Goal: Task Accomplishment & Management: Manage account settings

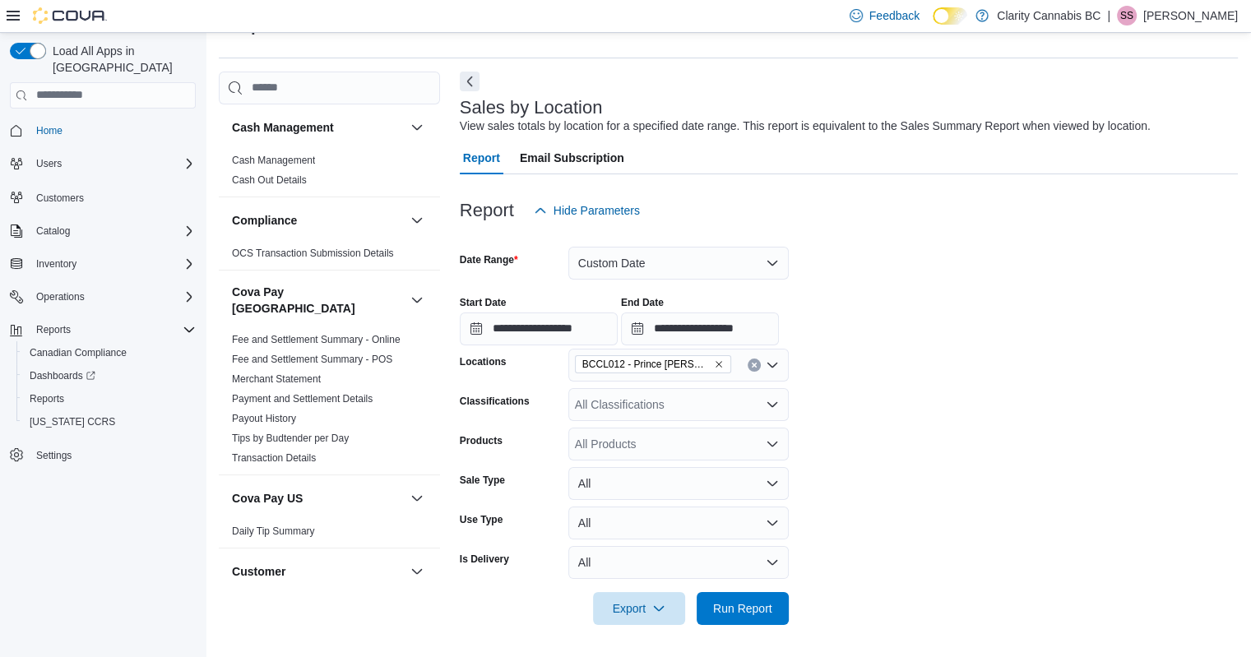
scroll to position [1188, 0]
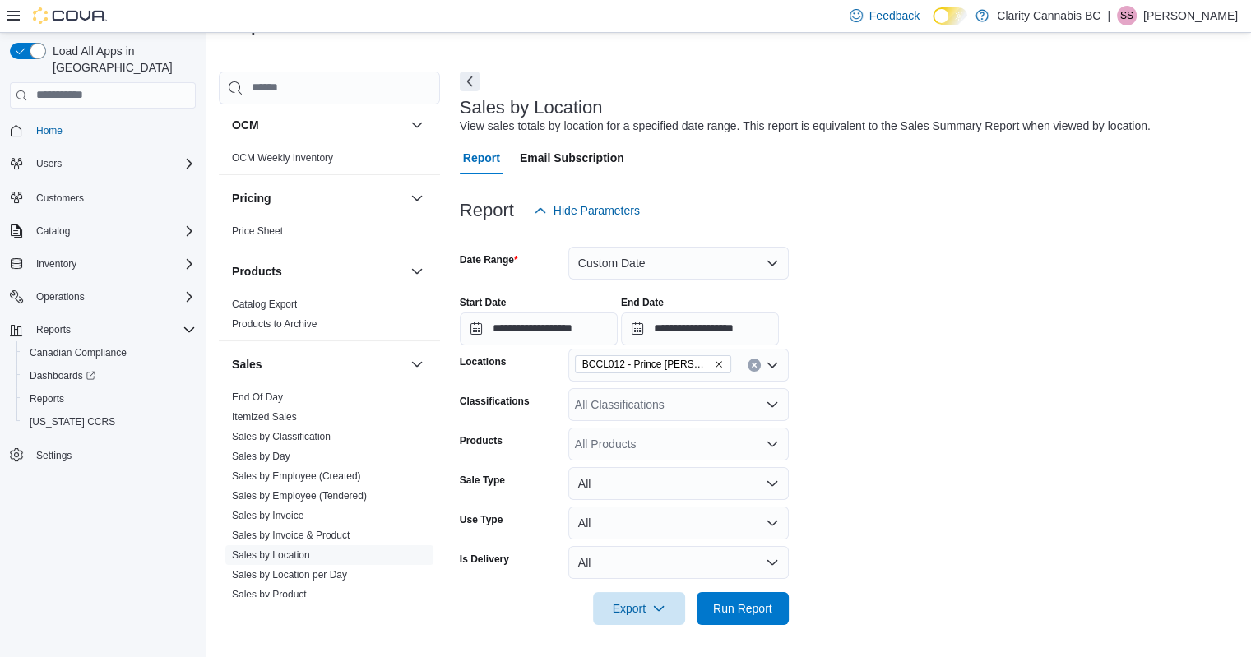
click at [420, 45] on div "Reports Feedback" at bounding box center [728, 26] width 1019 height 43
click at [42, 392] on span "Reports" at bounding box center [47, 398] width 35 height 13
click at [43, 392] on span "Reports" at bounding box center [47, 398] width 35 height 13
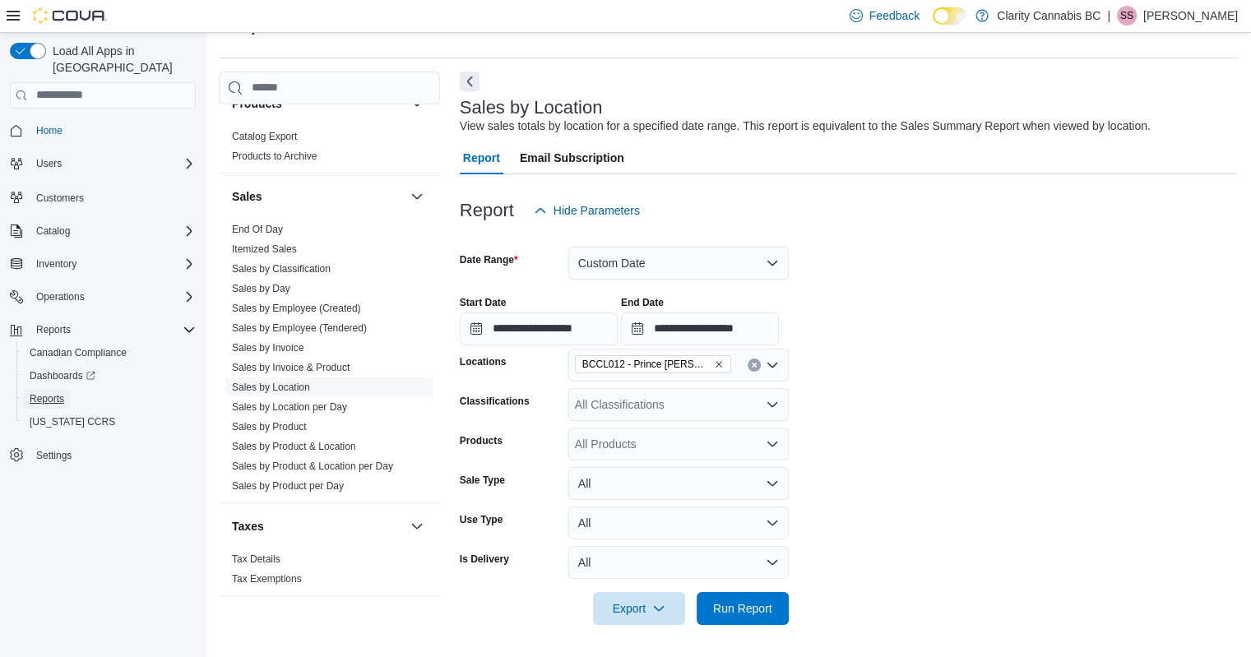
scroll to position [1271, 0]
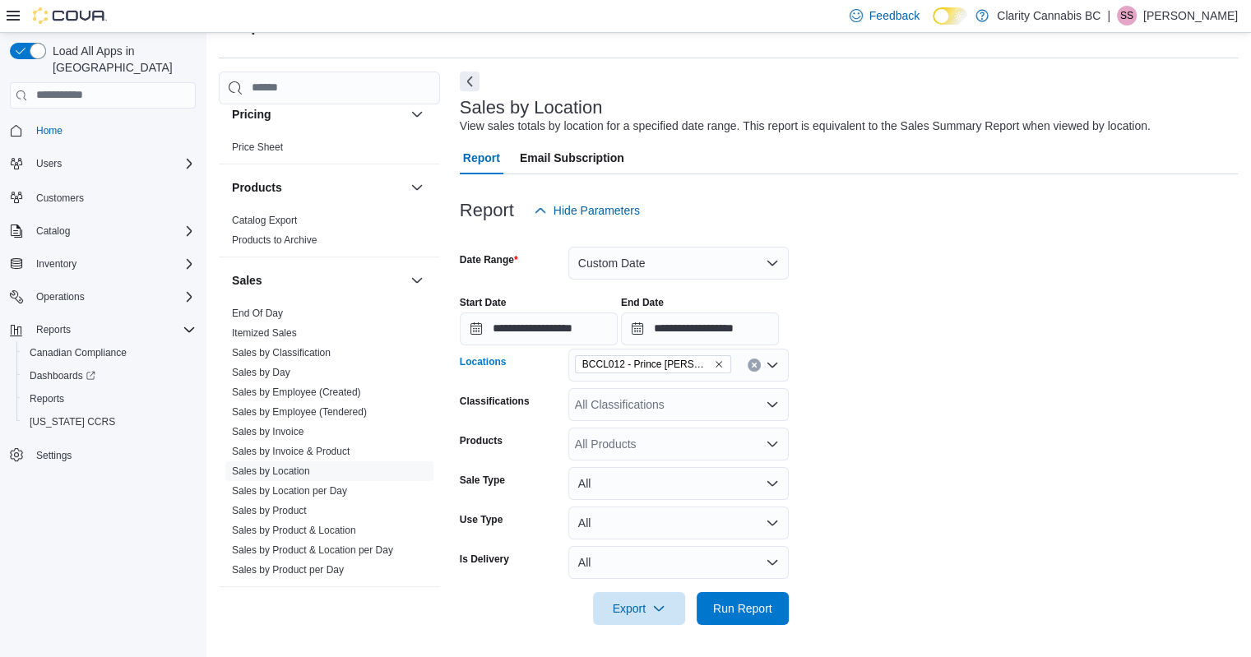
click at [714, 364] on icon "Remove BCCL012 - Prince Rupert from selection in this group" at bounding box center [719, 364] width 10 height 10
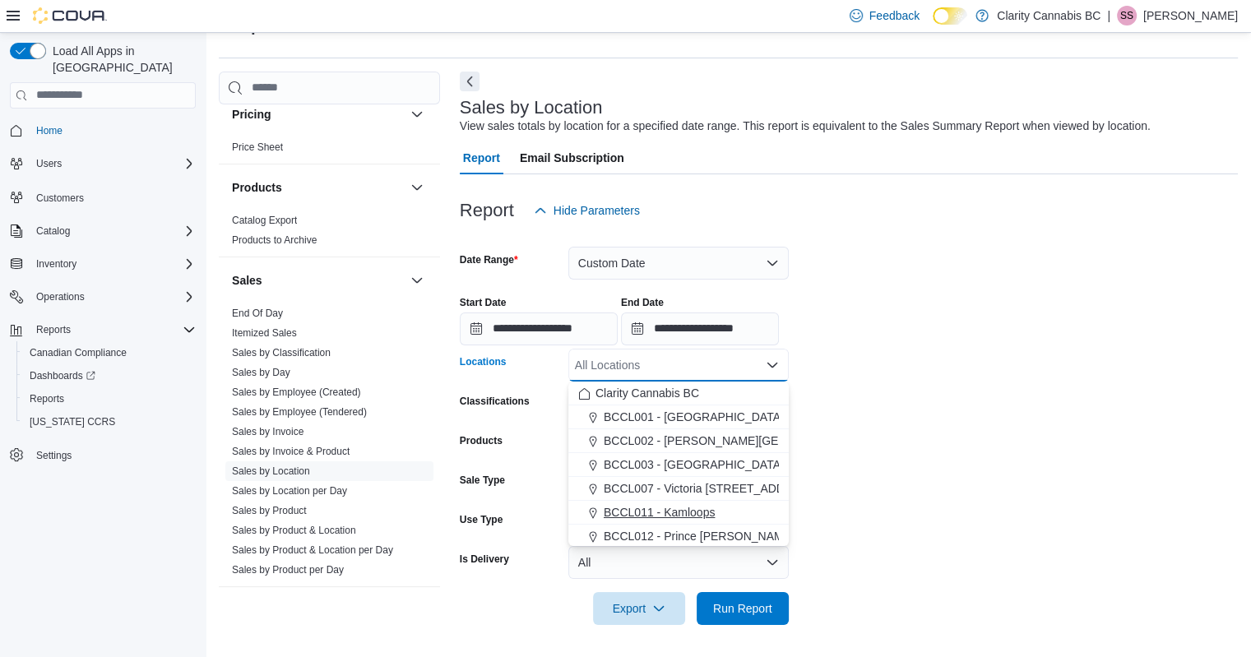
click at [688, 516] on span "BCCL011 - Kamloops" at bounding box center [659, 512] width 111 height 16
click at [901, 249] on form "**********" at bounding box center [849, 426] width 778 height 398
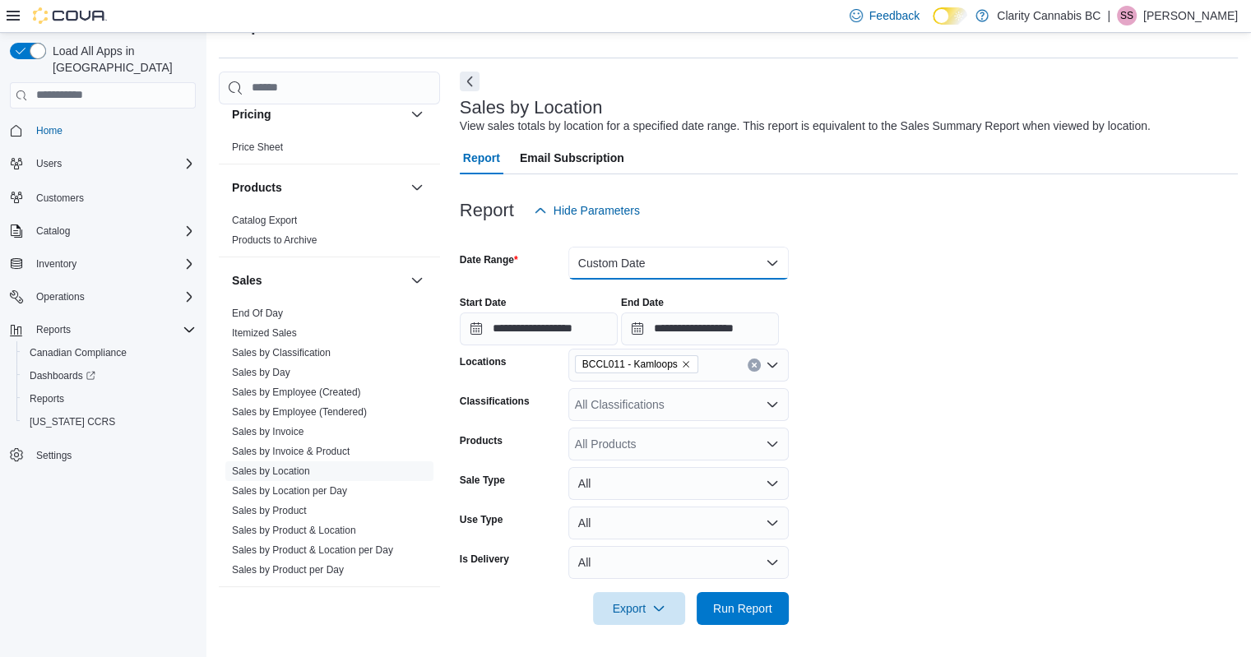
click at [657, 257] on button "Custom Date" at bounding box center [678, 263] width 220 height 33
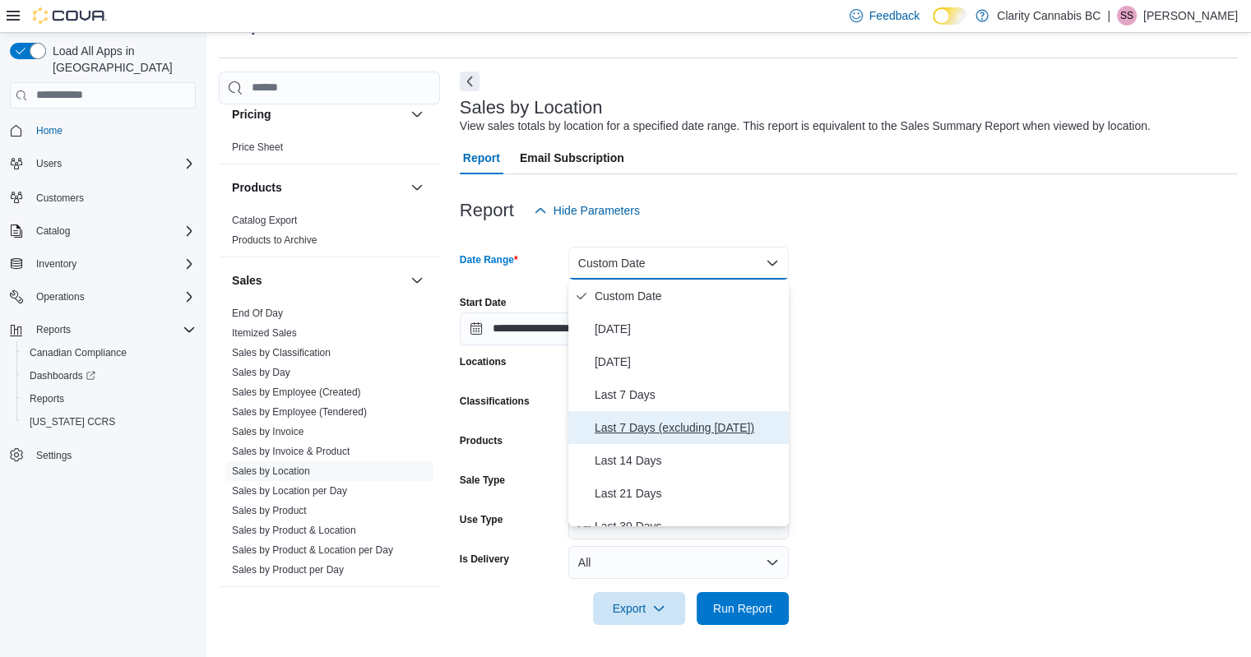
click at [646, 433] on span "Last 7 Days (excluding [DATE])" at bounding box center [689, 428] width 188 height 20
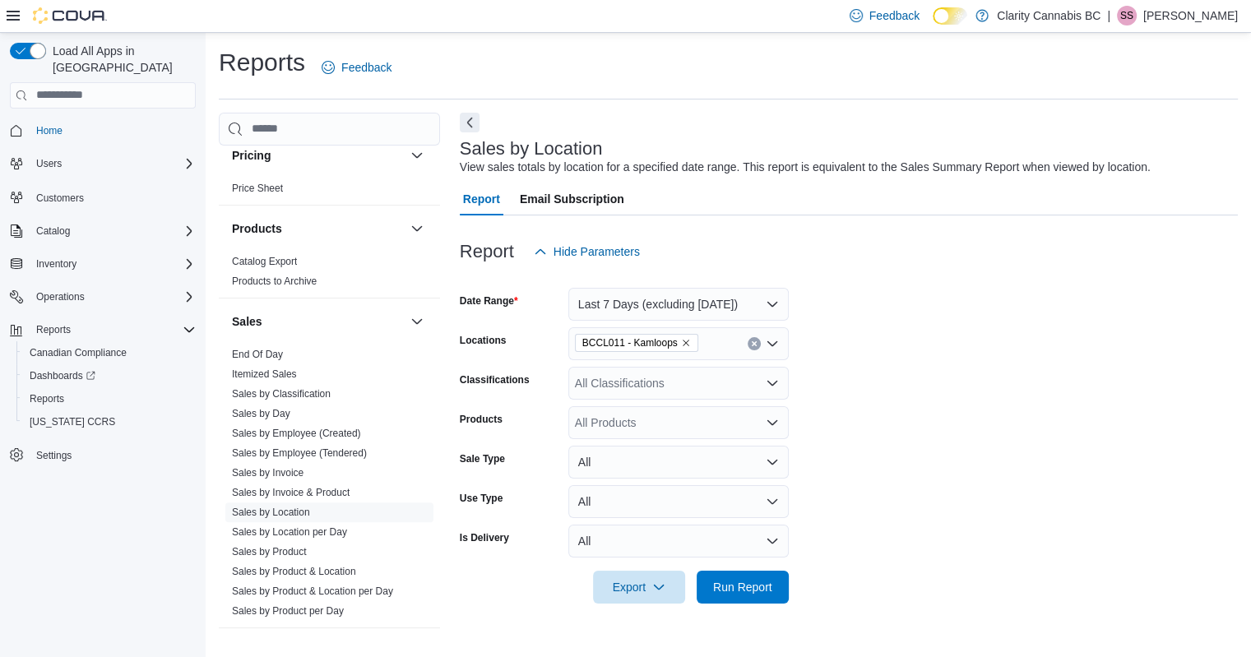
scroll to position [0, 0]
click at [336, 384] on span "Sales by Classification" at bounding box center [329, 394] width 208 height 20
click at [319, 388] on link "Sales by Classification" at bounding box center [281, 394] width 99 height 12
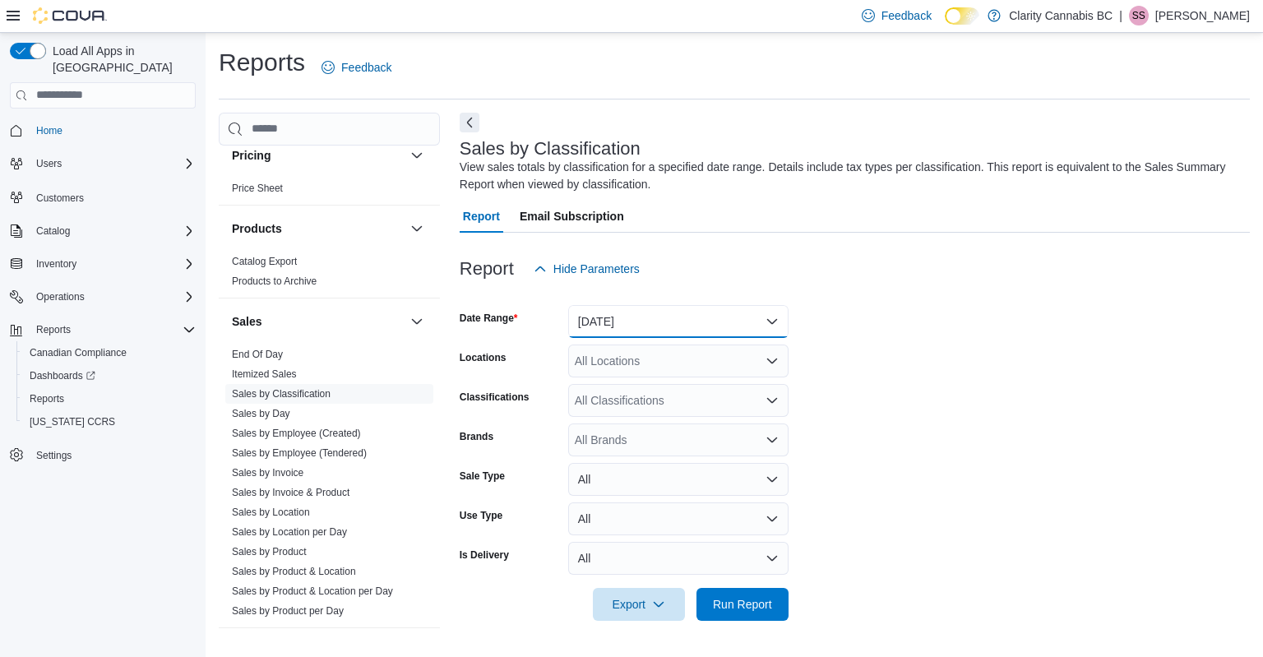
click at [669, 323] on button "[DATE]" at bounding box center [678, 321] width 220 height 33
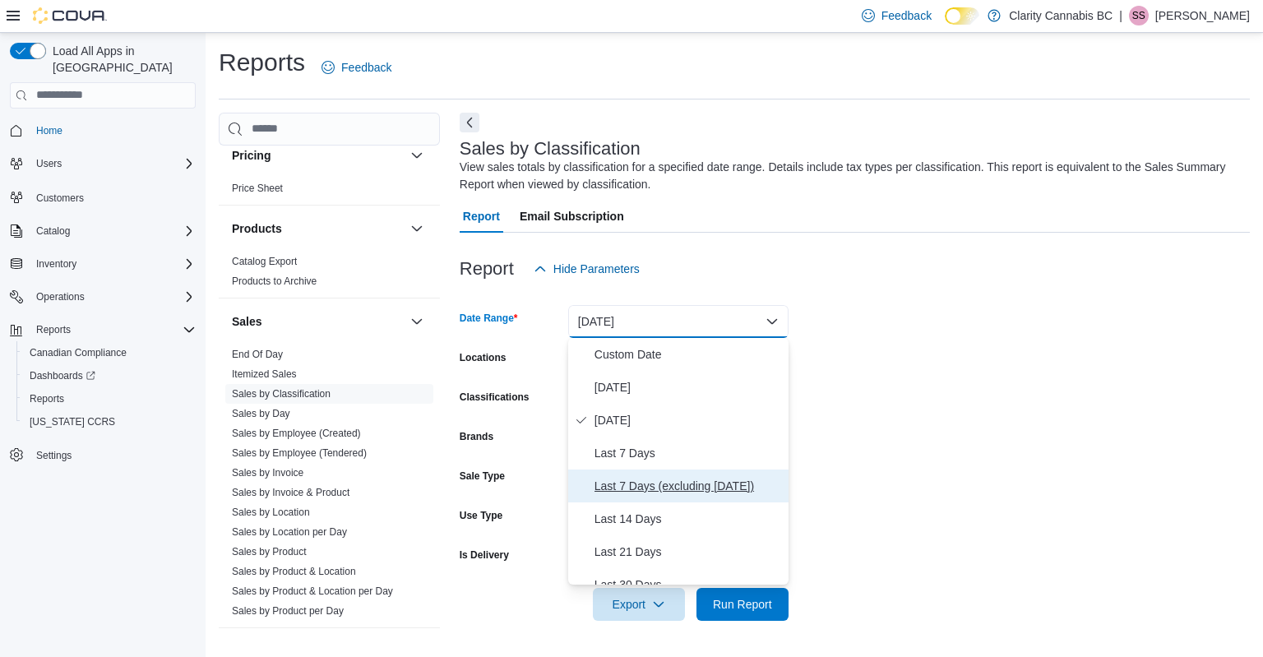
click at [662, 488] on span "Last 7 Days (excluding [DATE])" at bounding box center [689, 486] width 188 height 20
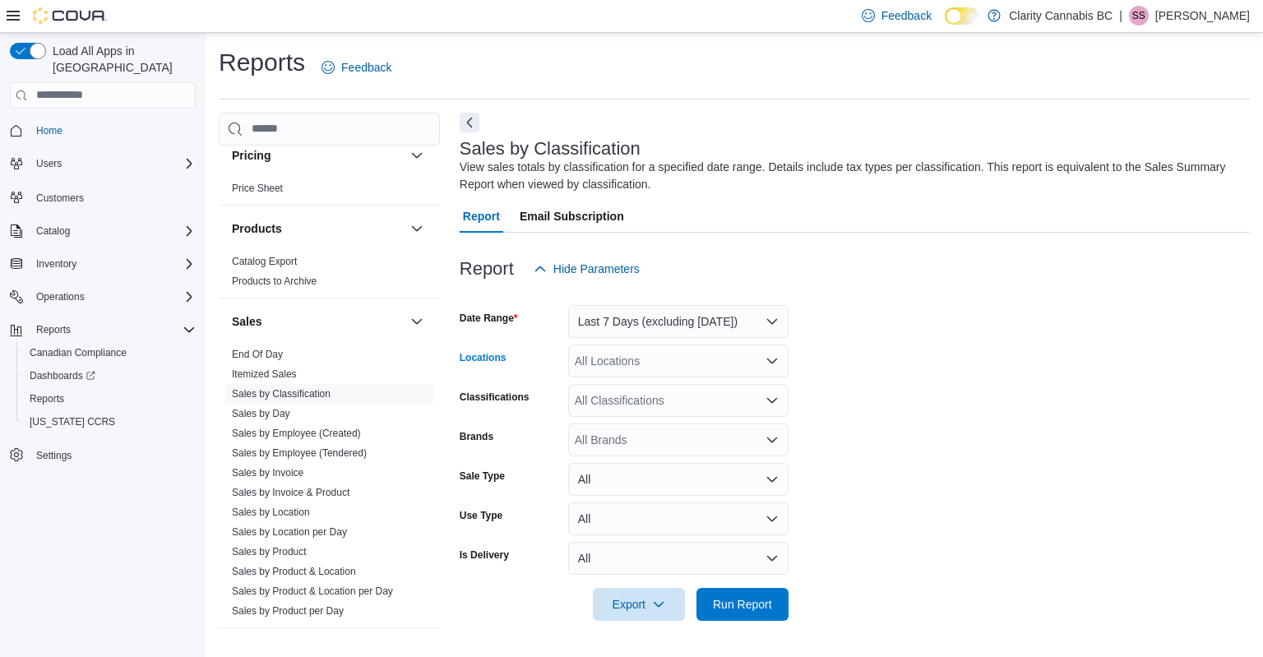
click at [678, 373] on div "All Locations" at bounding box center [678, 361] width 220 height 33
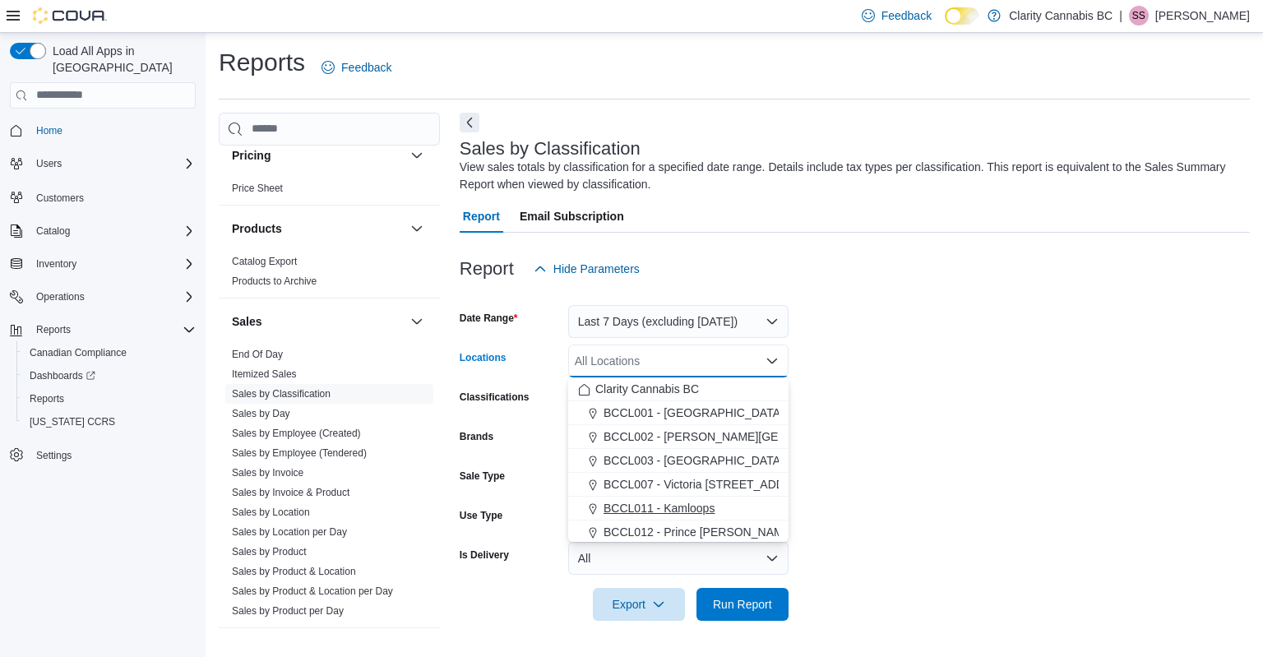
click at [690, 511] on span "BCCL011 - Kamloops" at bounding box center [659, 508] width 111 height 16
click at [875, 348] on form "Date Range Last 7 Days (excluding [DATE]) Locations BCCL011 - [GEOGRAPHIC_DATA]…" at bounding box center [855, 453] width 790 height 336
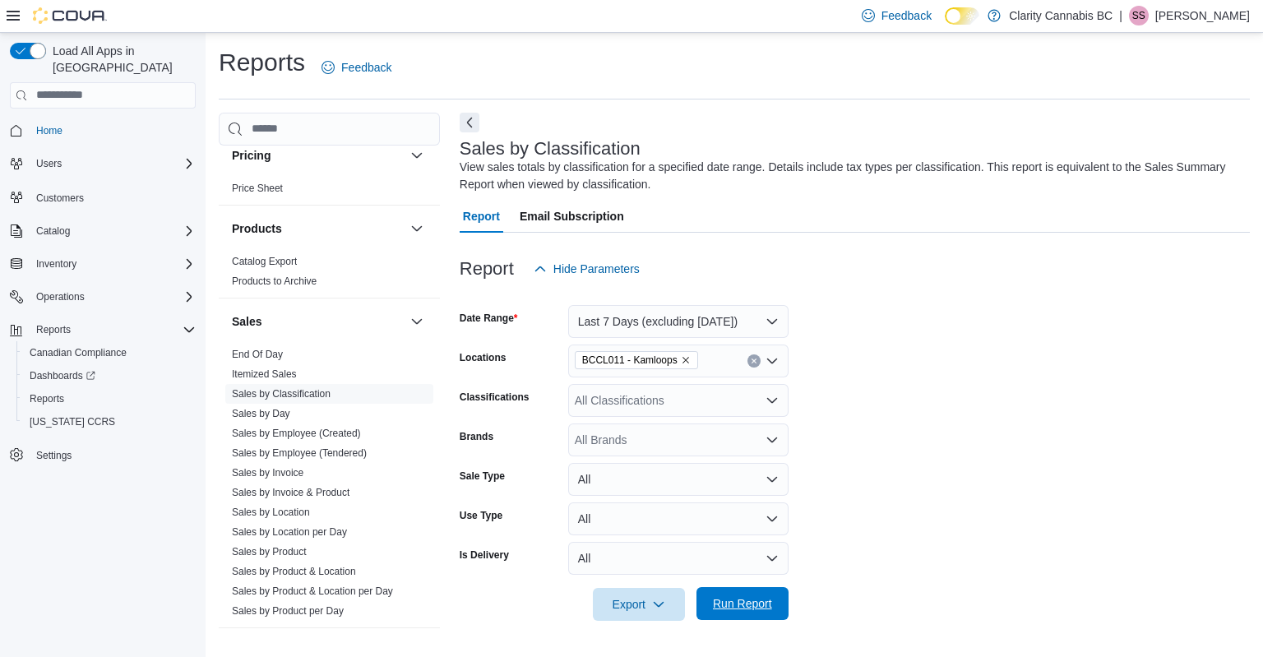
click at [717, 597] on span "Run Report" at bounding box center [742, 603] width 59 height 16
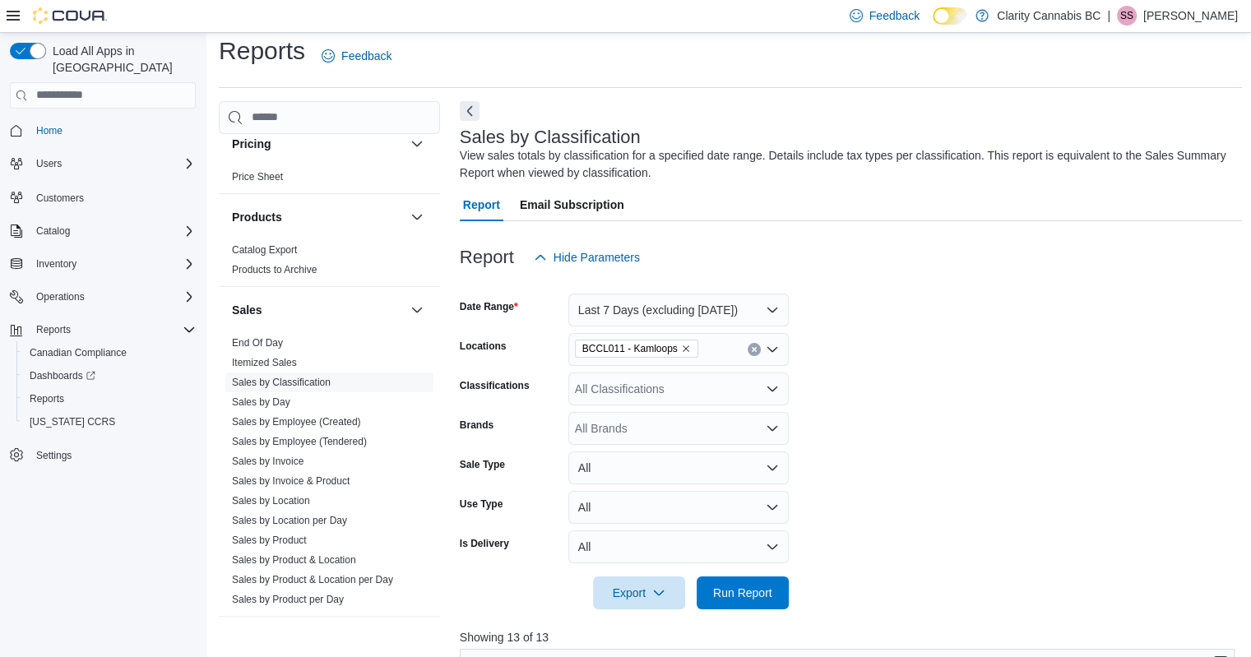
scroll to position [13, 0]
click at [637, 586] on span "Export" at bounding box center [639, 590] width 72 height 33
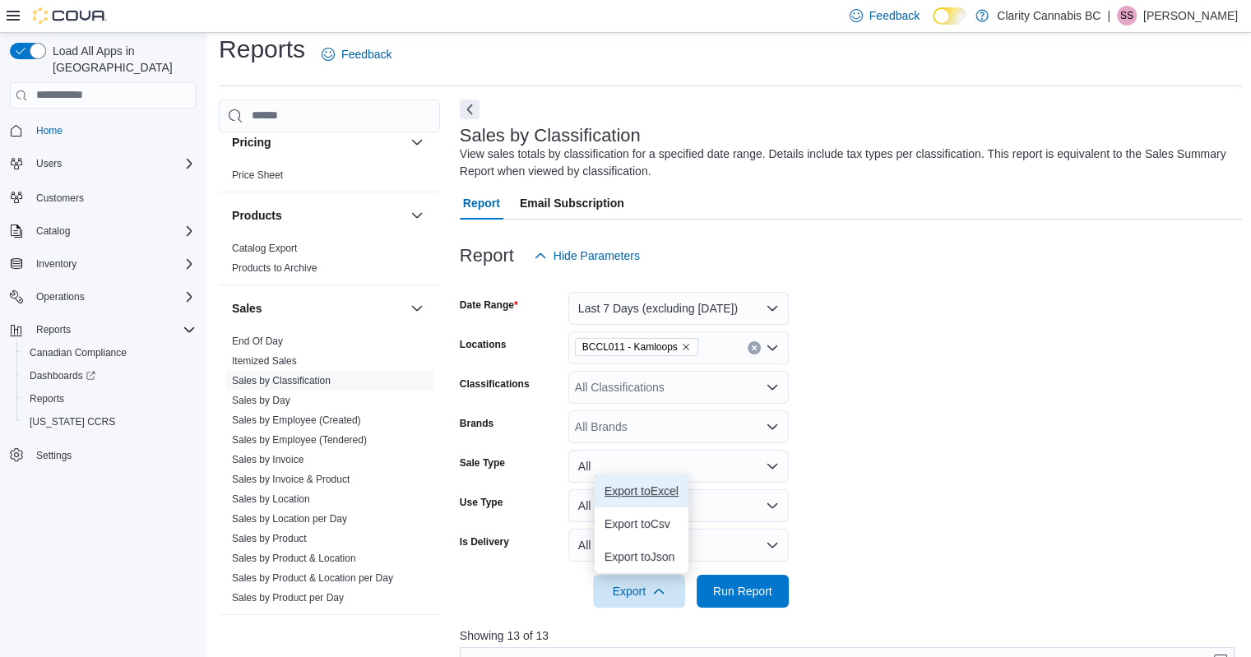
click at [637, 489] on span "Export to Excel" at bounding box center [641, 490] width 74 height 13
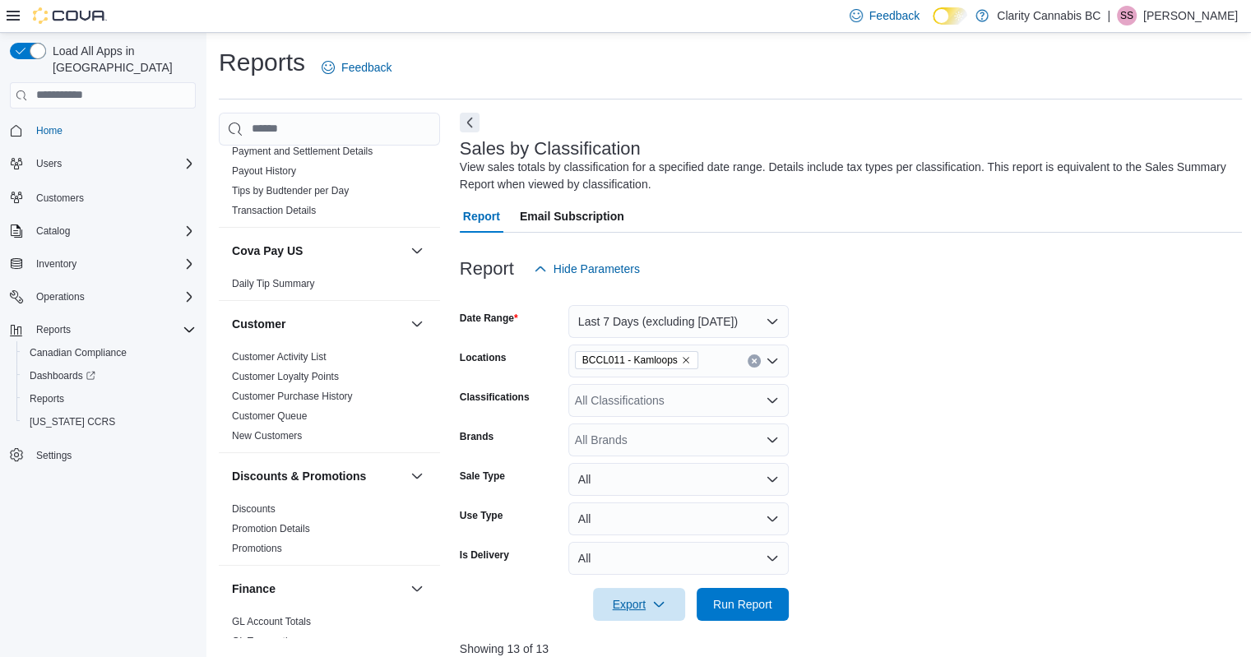
scroll to position [636, 0]
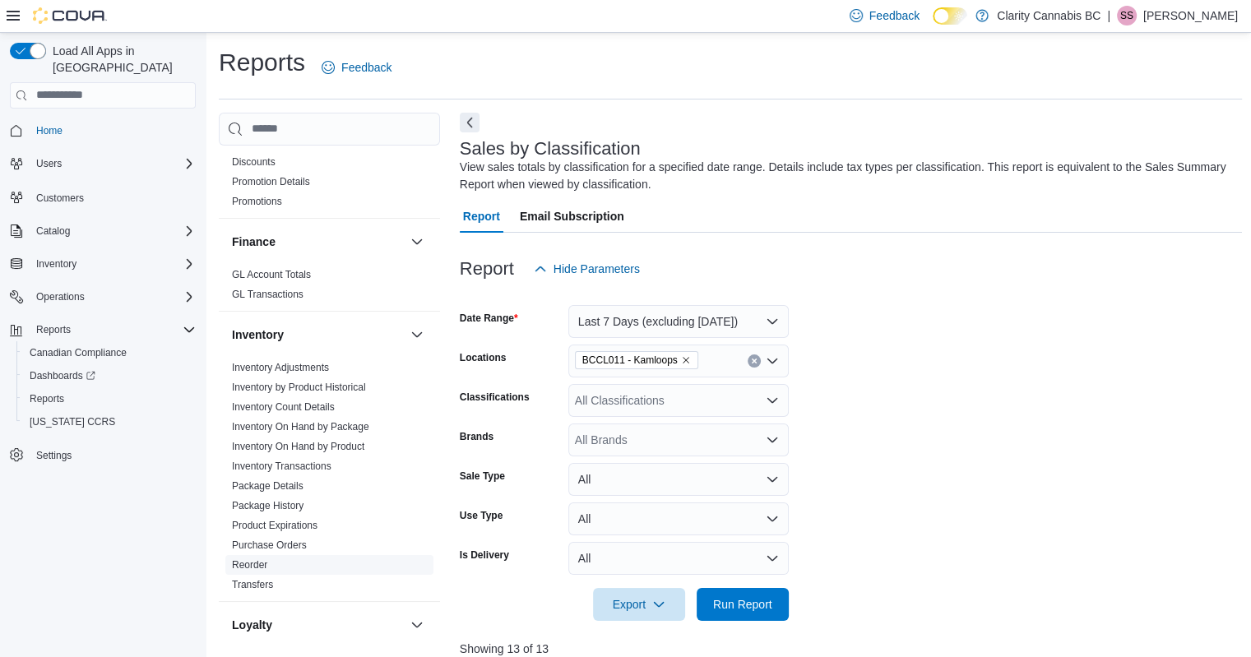
click at [238, 559] on link "Reorder" at bounding box center [249, 565] width 35 height 12
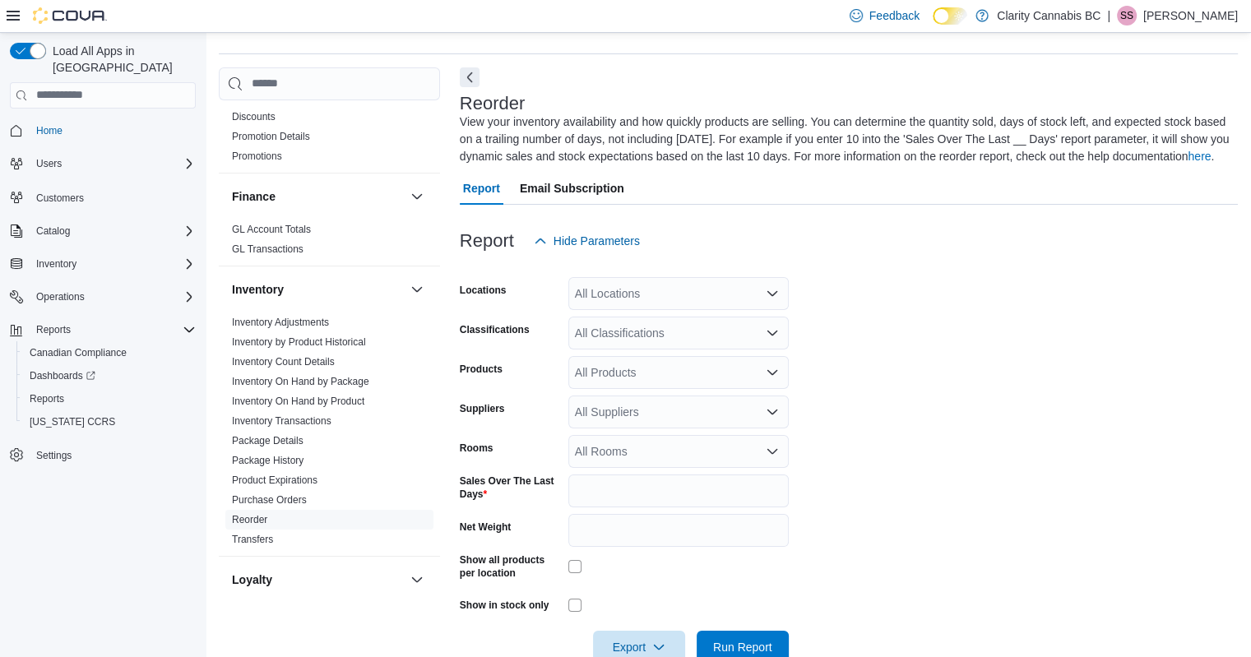
scroll to position [72, 0]
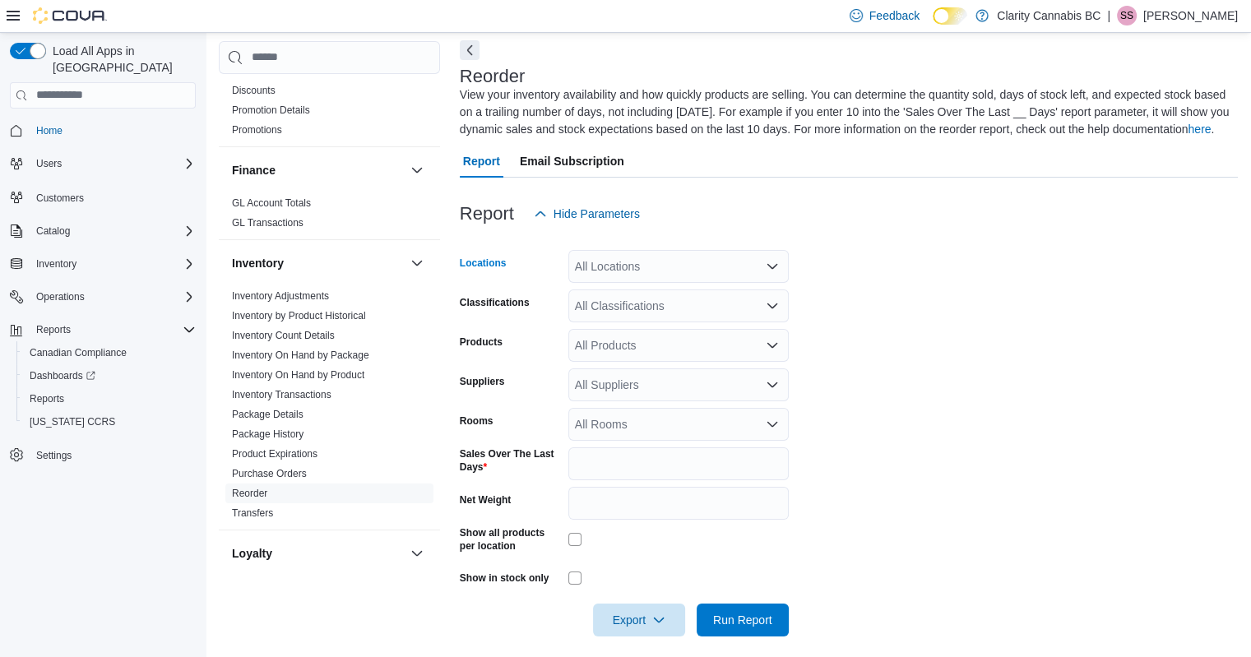
click at [643, 262] on div "All Locations" at bounding box center [678, 266] width 220 height 33
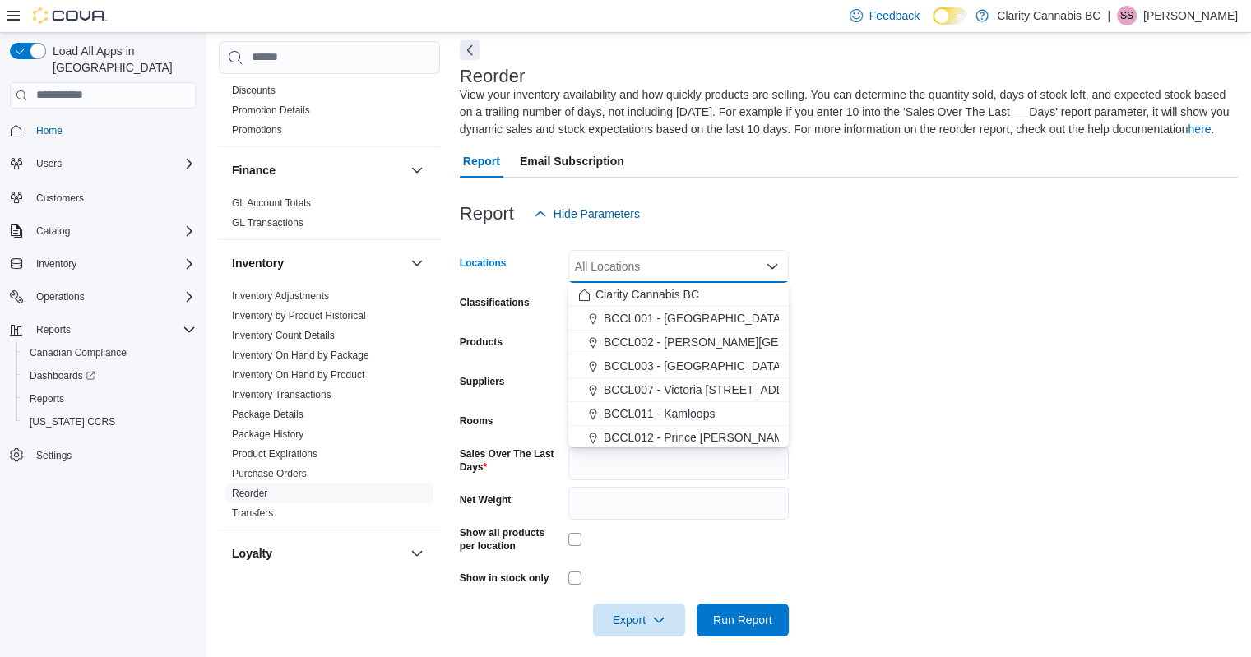
click at [688, 411] on span "BCCL011 - Kamloops" at bounding box center [659, 413] width 111 height 16
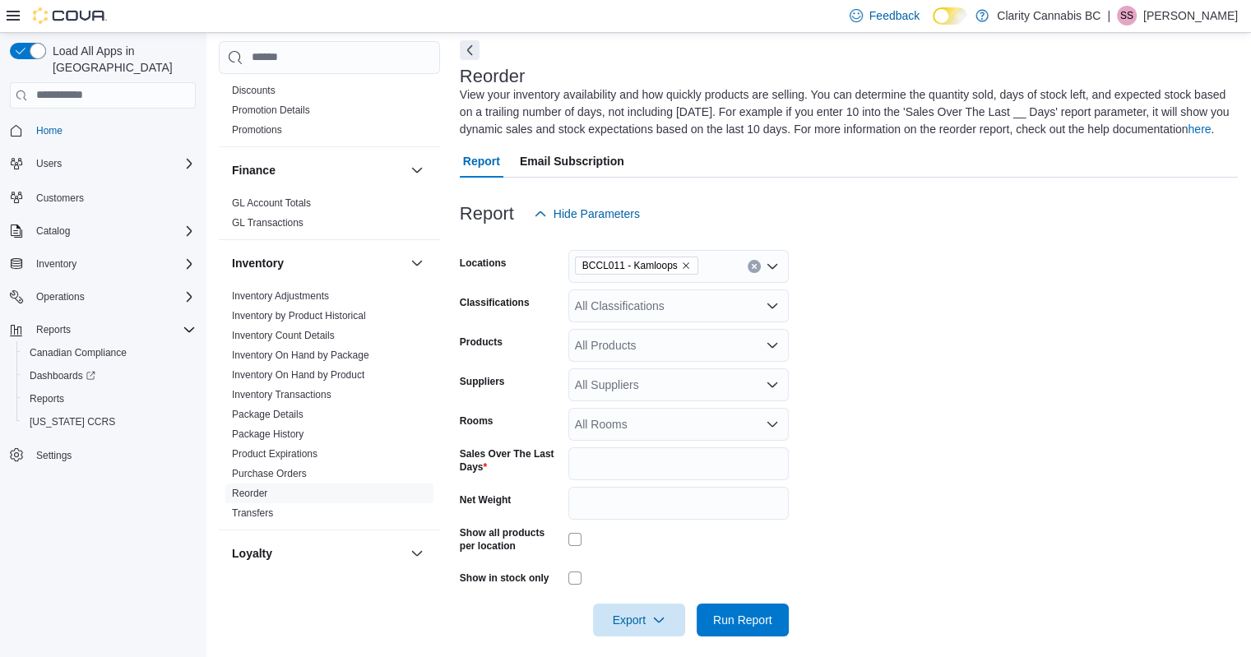
click at [811, 427] on form "Locations BCCL011 - Kamloops Classifications All Classifications Products All P…" at bounding box center [849, 433] width 778 height 406
click at [646, 382] on div "All Suppliers" at bounding box center [678, 384] width 220 height 33
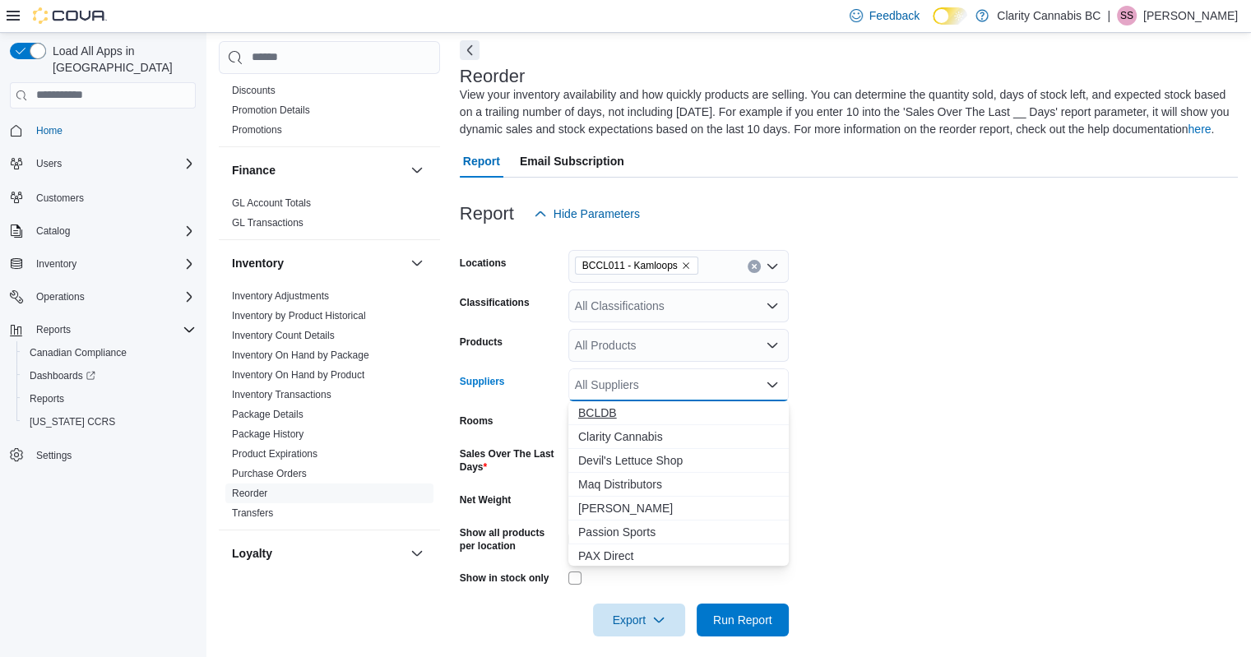
click at [614, 408] on span "BCLDB" at bounding box center [678, 413] width 201 height 16
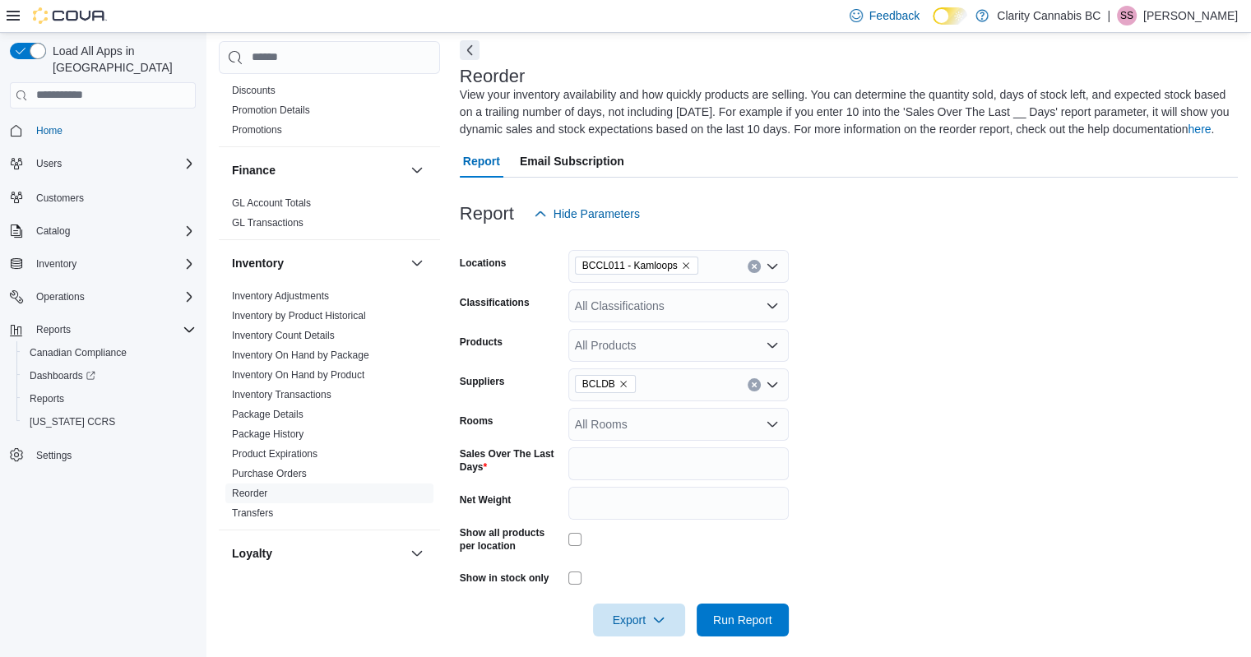
click at [886, 397] on form "Locations BCCL011 - Kamloops Classifications All Classifications Products All P…" at bounding box center [849, 433] width 778 height 406
click at [648, 619] on span "Export" at bounding box center [639, 619] width 72 height 33
click at [646, 513] on span "Export to Excel" at bounding box center [641, 519] width 74 height 13
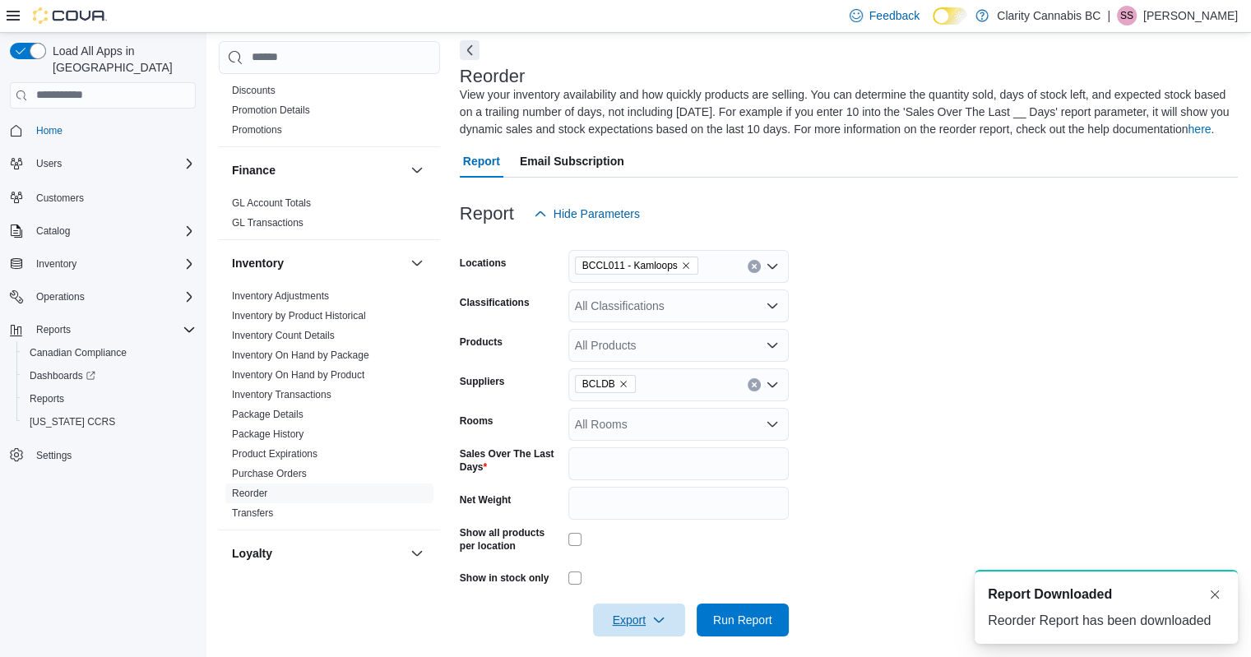
scroll to position [0, 0]
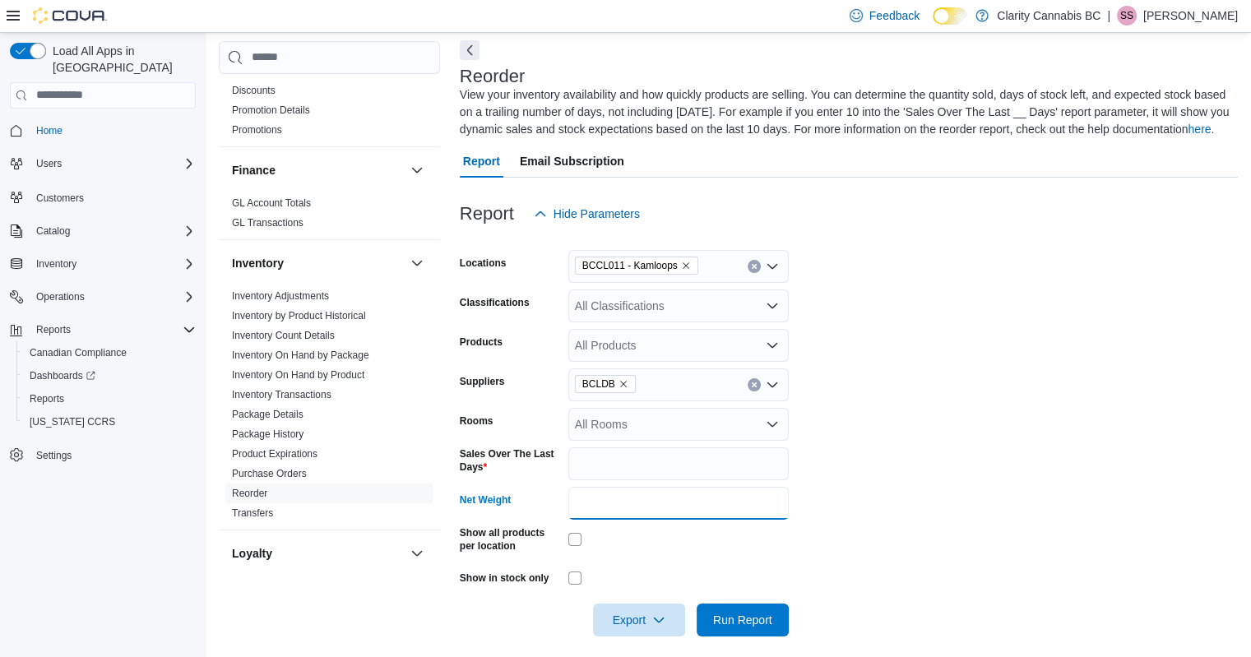
click at [646, 509] on input "Net Weight" at bounding box center [678, 503] width 220 height 33
click at [64, 225] on span "Catalog" at bounding box center [53, 231] width 34 height 13
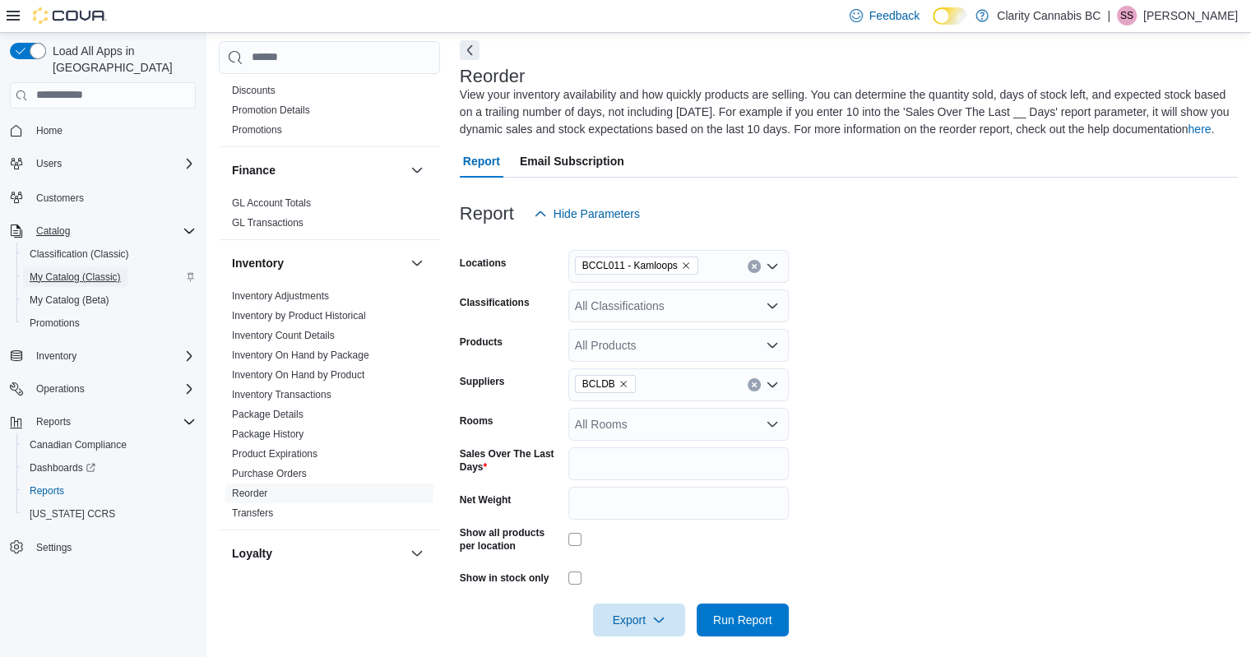
click at [35, 271] on span "My Catalog (Classic)" at bounding box center [75, 277] width 91 height 13
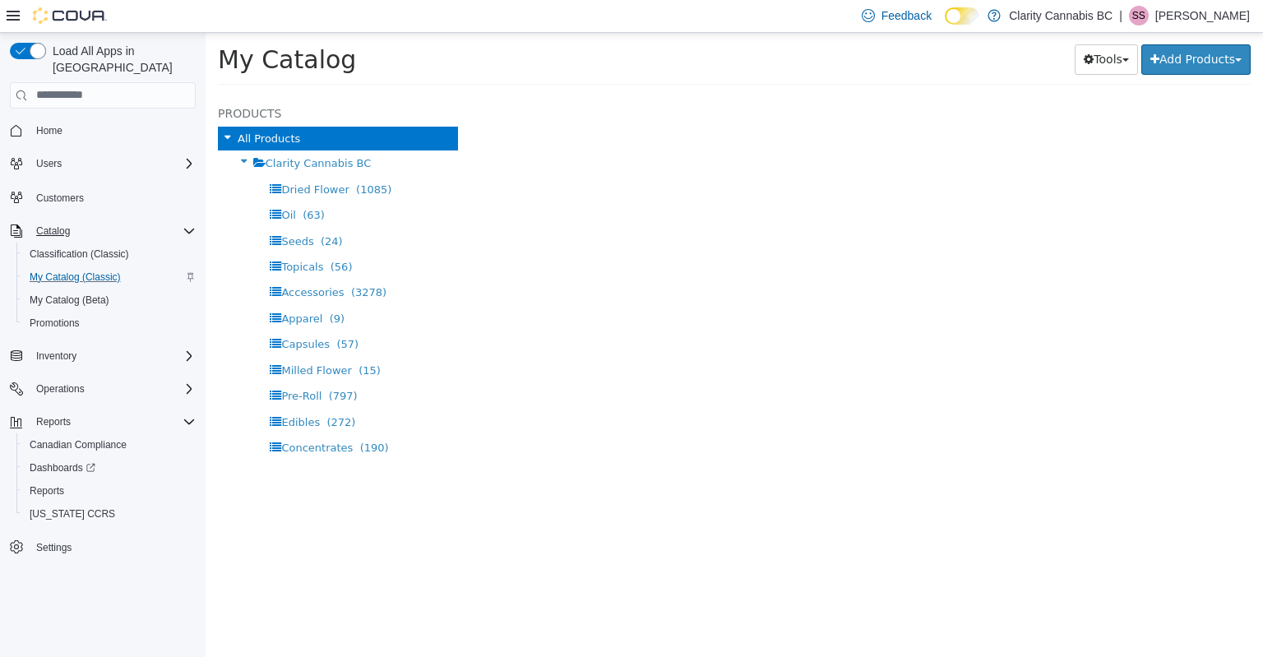
select select "**********"
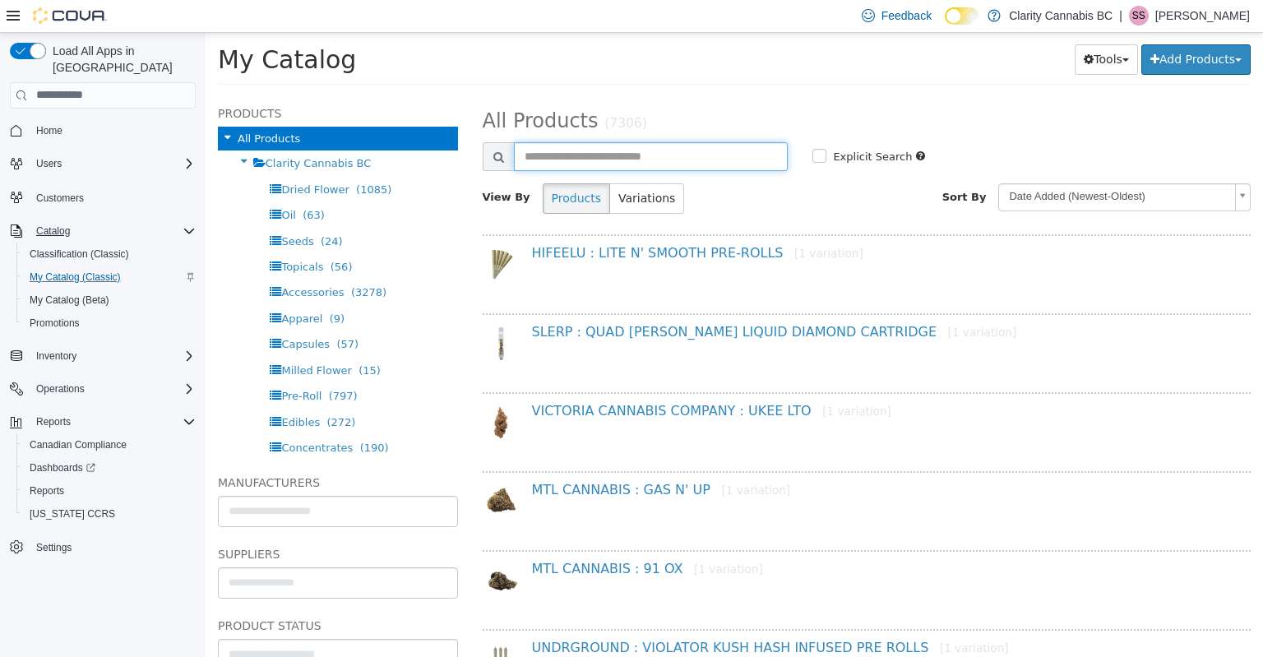
click at [602, 163] on input "text" at bounding box center [651, 155] width 275 height 29
paste input "*******"
type input "*******"
select select "**********"
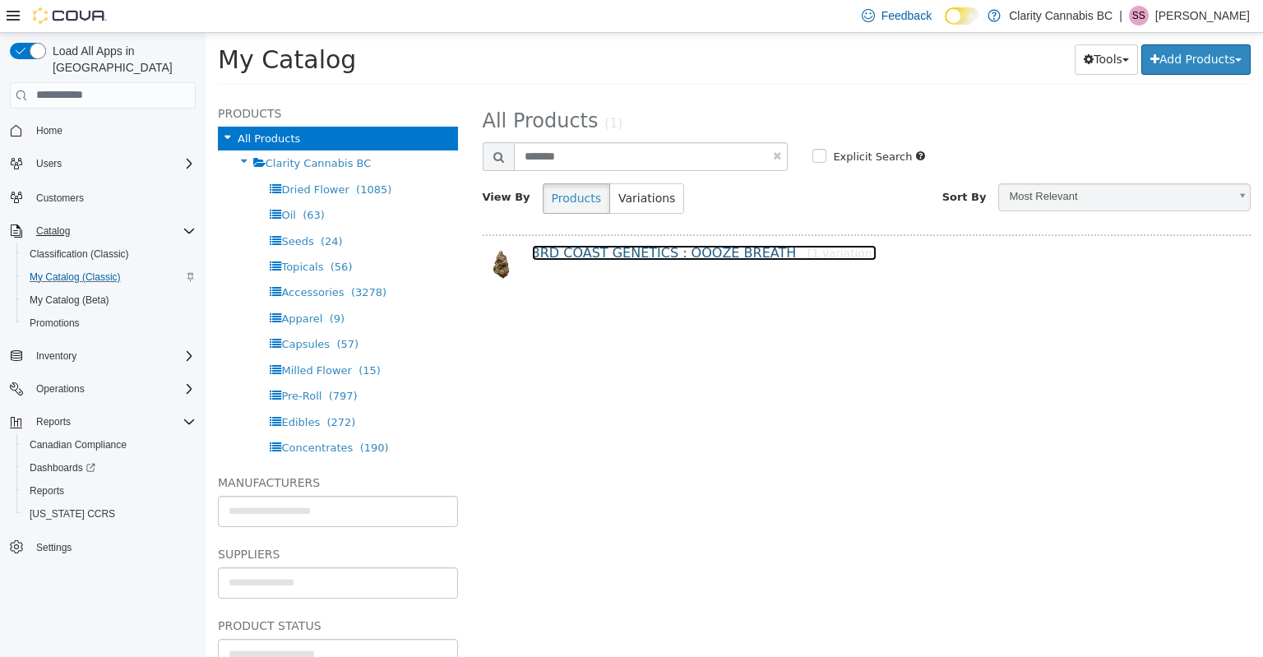
click at [643, 248] on link "3RD COAST GENETICS : OOOZE BREATH [1 variation]" at bounding box center [704, 252] width 345 height 16
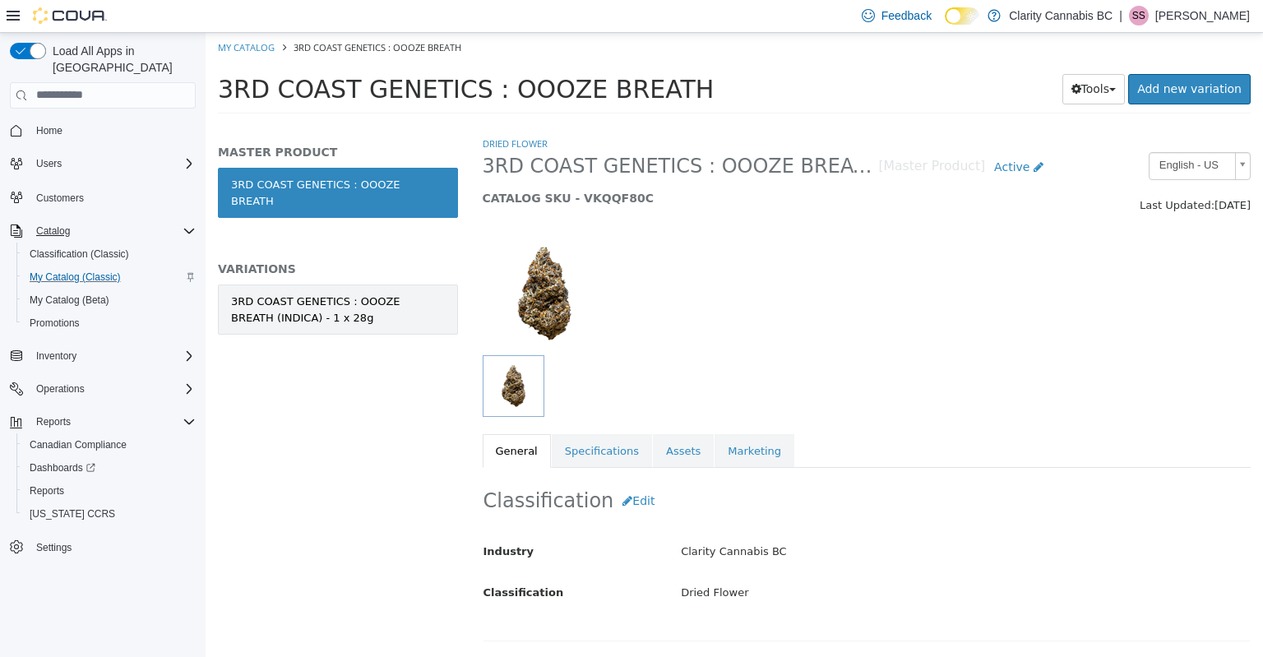
click at [431, 293] on div "3RD COAST GENETICS : OOOZE BREATH (INDICA) - 1 x 28g" at bounding box center [338, 309] width 214 height 32
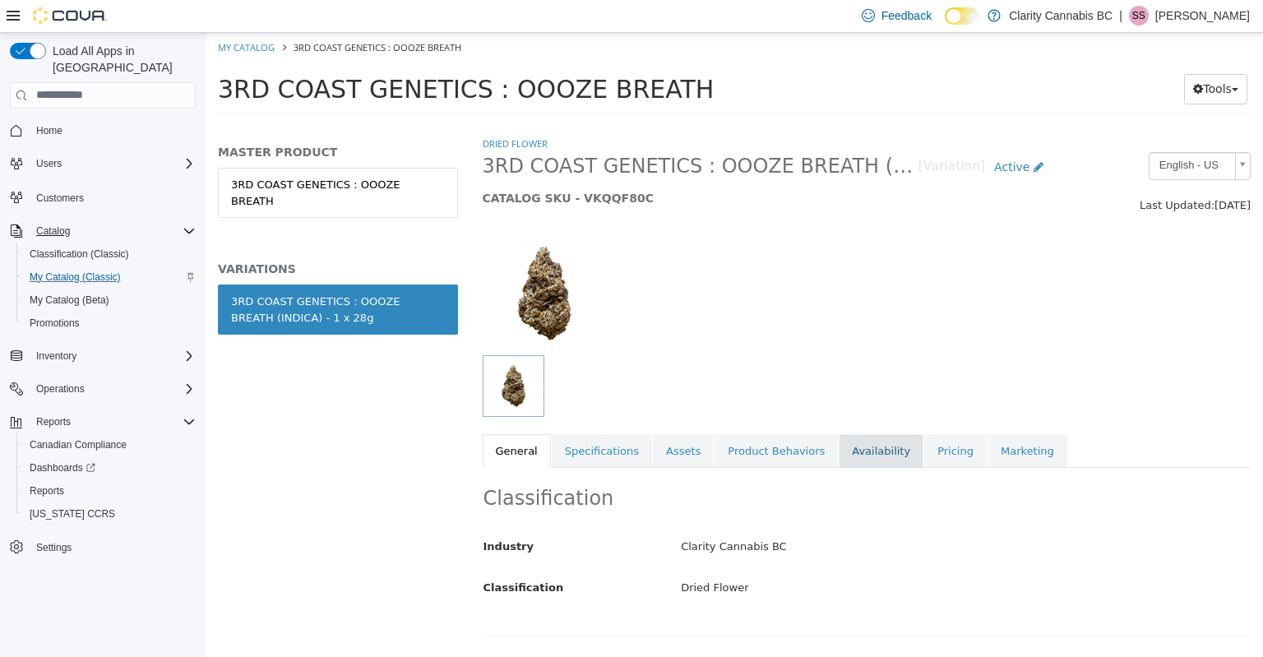
click at [839, 443] on link "Availability" at bounding box center [881, 450] width 85 height 35
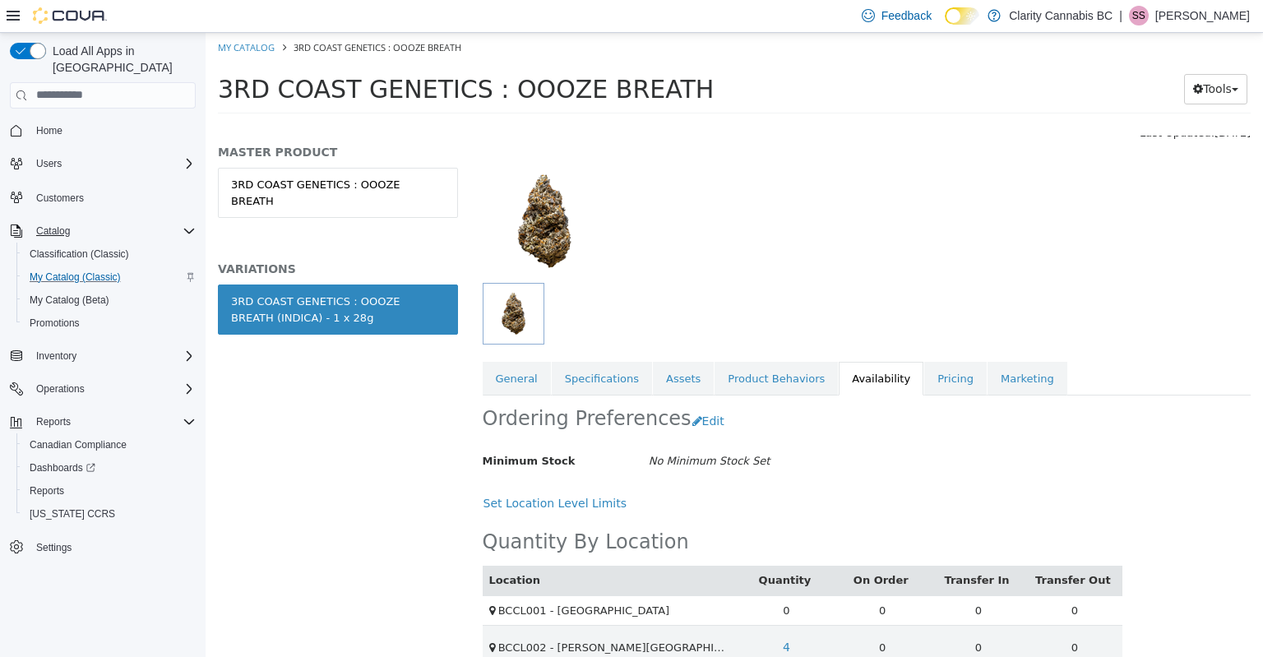
scroll to position [250, 0]
